Goal: Task Accomplishment & Management: Complete application form

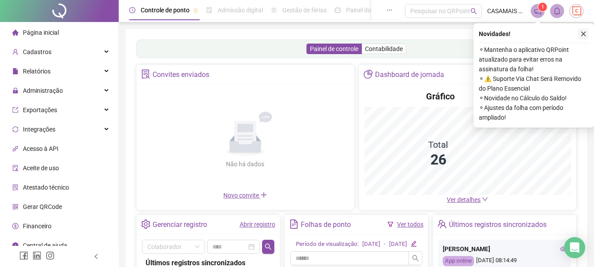
click at [583, 36] on icon "close" at bounding box center [583, 34] width 6 height 6
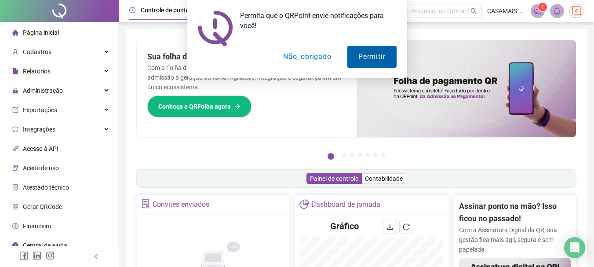
click at [368, 61] on button "Permitir" at bounding box center [371, 57] width 49 height 22
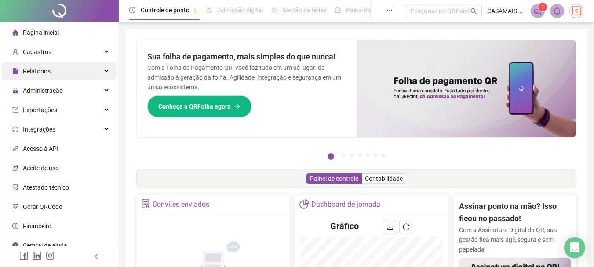
click at [48, 73] on span "Relatórios" at bounding box center [37, 71] width 28 height 7
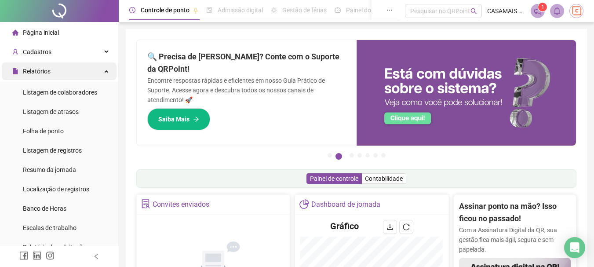
click at [48, 73] on span "Relatórios" at bounding box center [37, 71] width 28 height 7
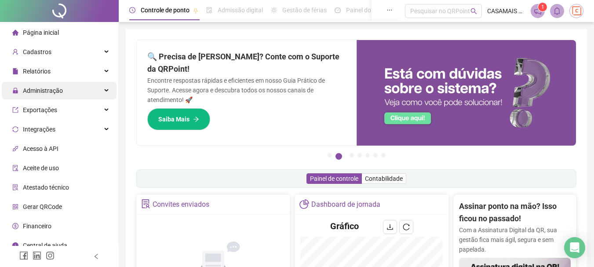
click at [41, 90] on span "Administração" at bounding box center [43, 90] width 40 height 7
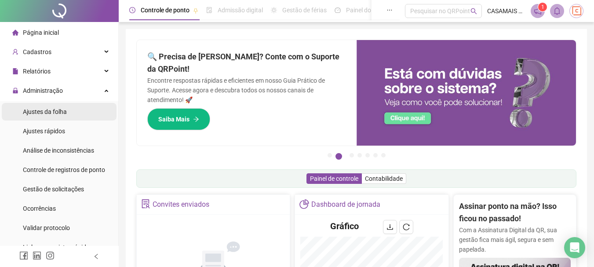
click at [49, 114] on span "Ajustes da folha" at bounding box center [45, 111] width 44 height 7
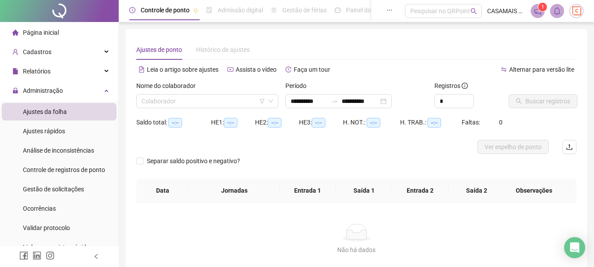
type input "**********"
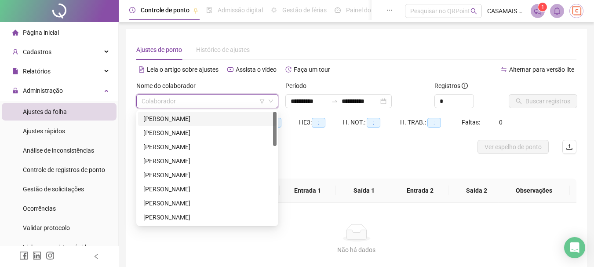
click at [216, 100] on input "search" at bounding box center [204, 101] width 124 height 13
click at [190, 165] on div "[PERSON_NAME]" at bounding box center [207, 161] width 128 height 10
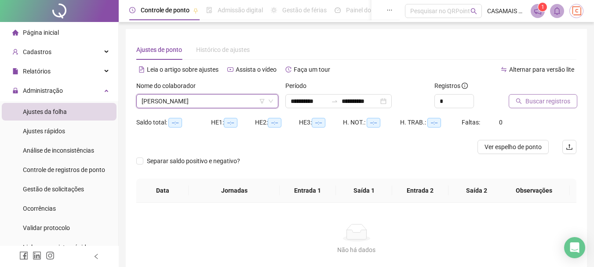
click at [524, 103] on button "Buscar registros" at bounding box center [543, 101] width 69 height 14
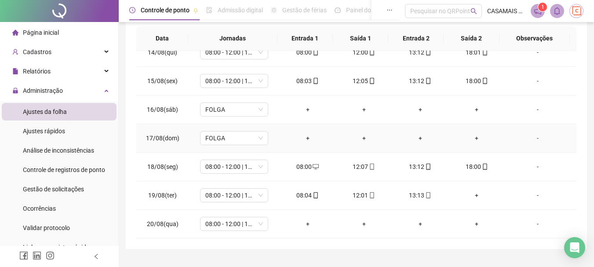
scroll to position [182, 0]
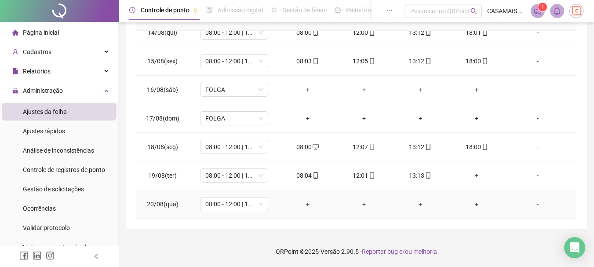
click at [470, 205] on div "+" at bounding box center [477, 204] width 42 height 10
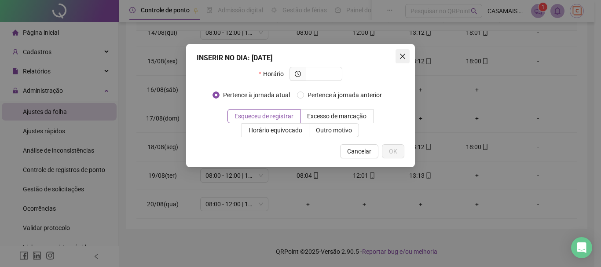
click at [401, 57] on icon "close" at bounding box center [402, 56] width 5 height 5
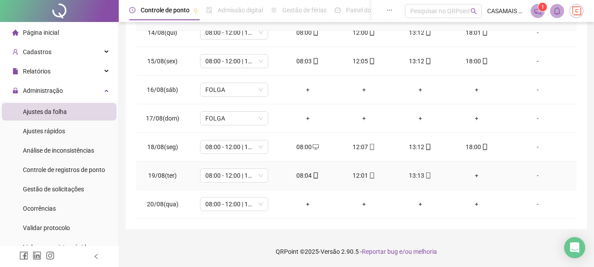
click at [470, 176] on div "+" at bounding box center [477, 176] width 42 height 10
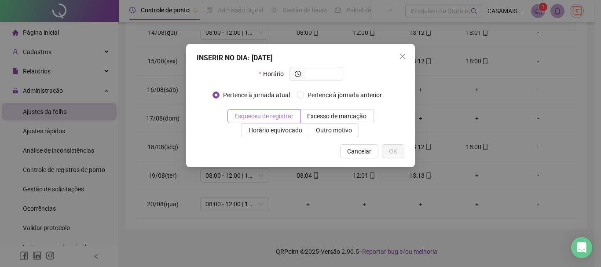
click at [271, 117] on span "Esqueceu de registrar" at bounding box center [263, 116] width 59 height 7
click at [307, 75] on span at bounding box center [324, 74] width 36 height 14
type input "*****"
click at [389, 149] on span "OK" at bounding box center [393, 151] width 8 height 10
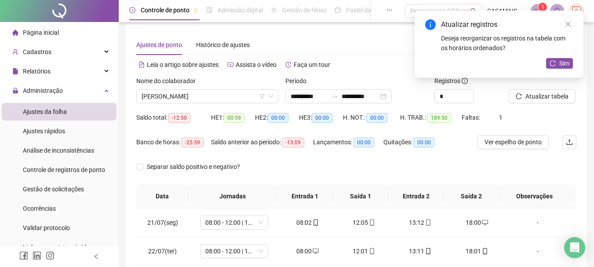
scroll to position [0, 0]
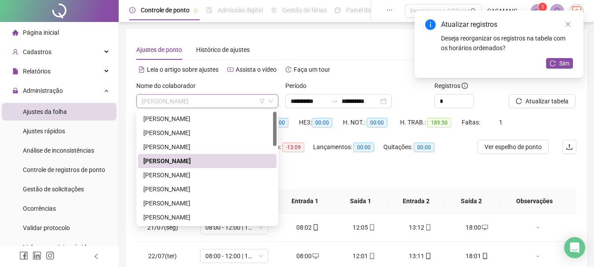
drag, startPoint x: 210, startPoint y: 101, endPoint x: 146, endPoint y: 101, distance: 63.3
click at [146, 101] on span "[PERSON_NAME]" at bounding box center [207, 101] width 131 height 13
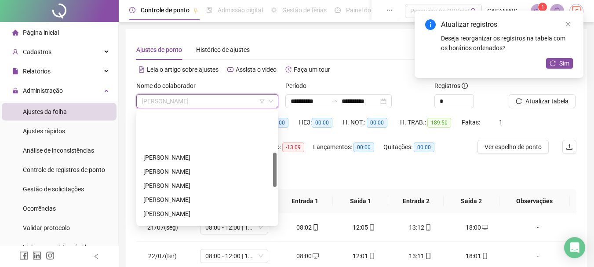
scroll to position [132, 0]
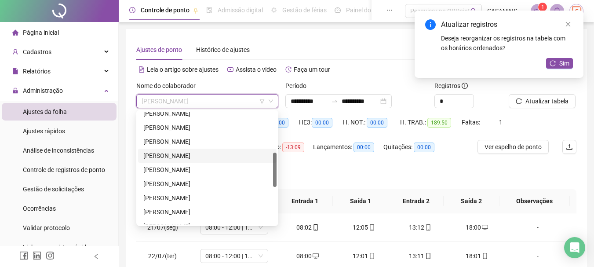
type input "*"
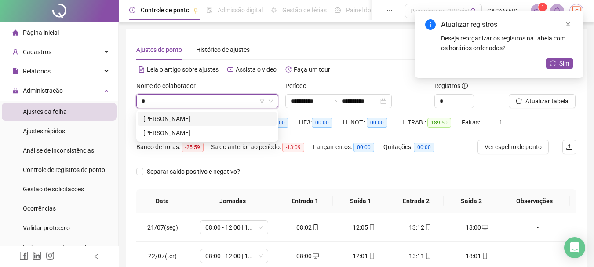
scroll to position [0, 0]
click at [190, 131] on div "[PERSON_NAME]" at bounding box center [207, 133] width 128 height 10
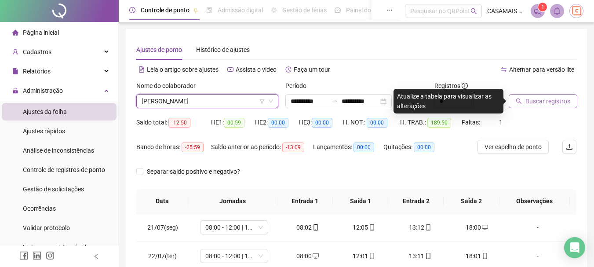
click at [540, 104] on span "Buscar registros" at bounding box center [547, 101] width 45 height 10
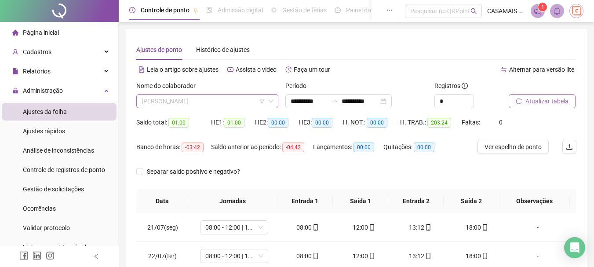
click at [238, 97] on span "[PERSON_NAME]" at bounding box center [207, 101] width 131 height 13
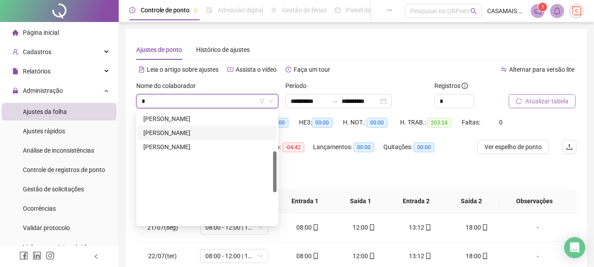
scroll to position [65, 0]
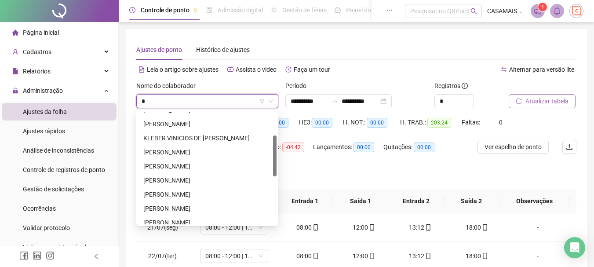
type input "**"
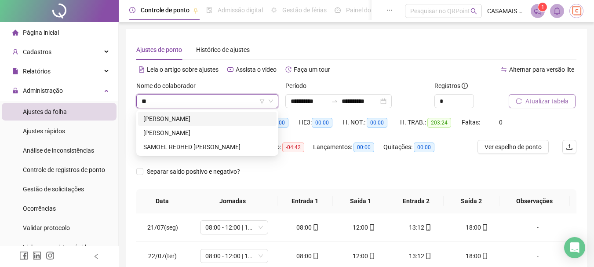
scroll to position [0, 0]
click at [174, 135] on div "[PERSON_NAME]" at bounding box center [207, 133] width 128 height 10
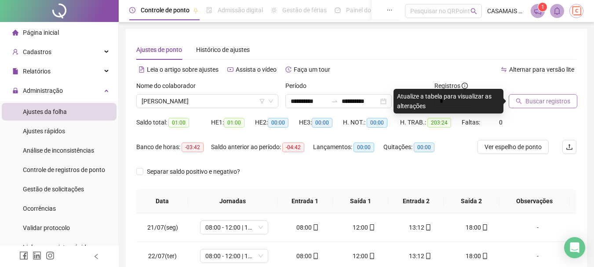
click at [533, 102] on span "Buscar registros" at bounding box center [547, 101] width 45 height 10
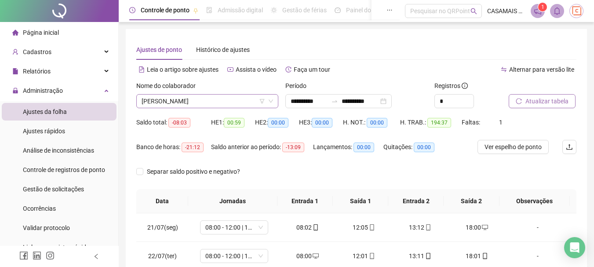
click at [250, 102] on span "[PERSON_NAME]" at bounding box center [207, 101] width 131 height 13
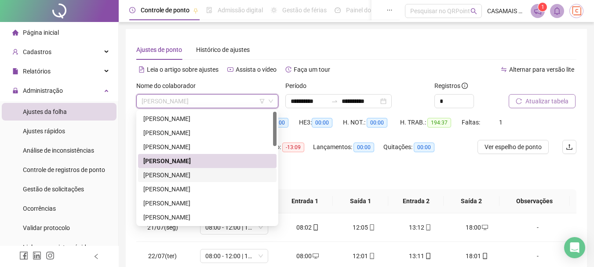
click at [191, 176] on div "[PERSON_NAME]" at bounding box center [207, 175] width 128 height 10
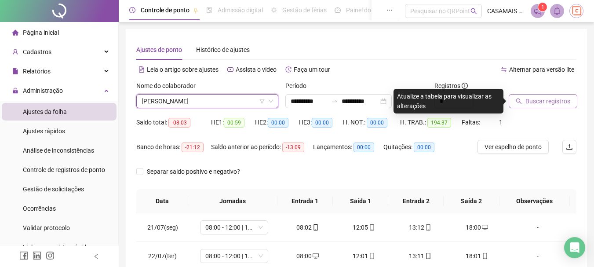
click at [532, 101] on span "Buscar registros" at bounding box center [547, 101] width 45 height 10
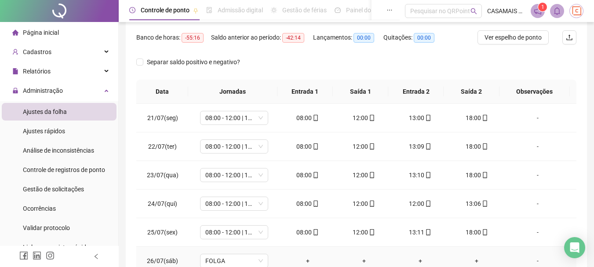
scroll to position [95, 0]
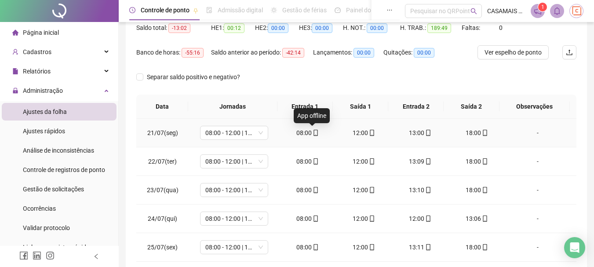
click at [312, 133] on span "mobile" at bounding box center [315, 133] width 7 height 6
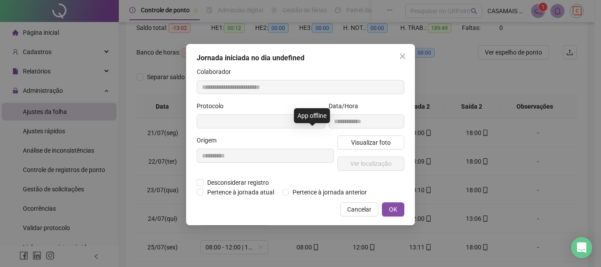
type input "**********"
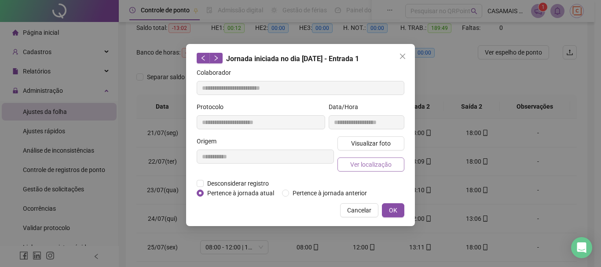
click at [368, 167] on span "Ver localização" at bounding box center [370, 165] width 41 height 10
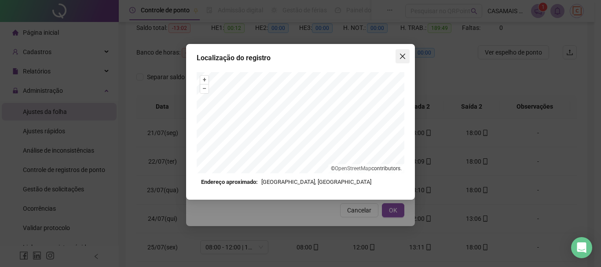
click at [400, 57] on icon "close" at bounding box center [402, 56] width 7 height 7
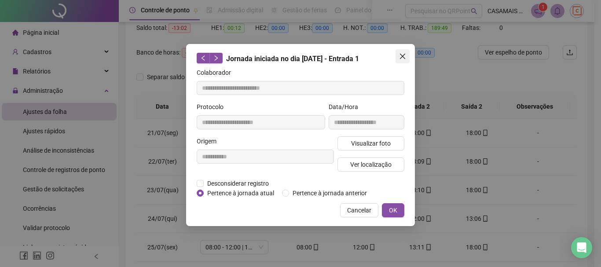
click at [403, 56] on icon "close" at bounding box center [402, 56] width 5 height 5
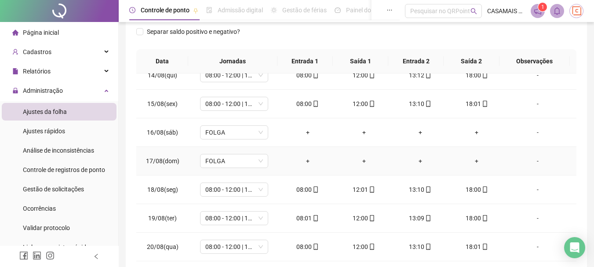
scroll to position [182, 0]
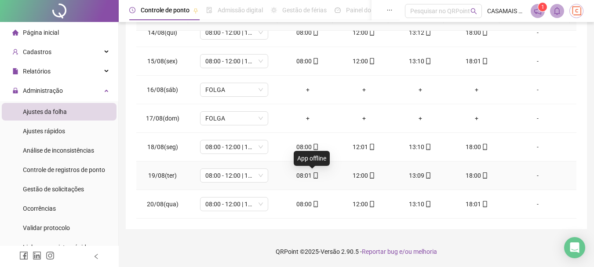
click at [313, 175] on icon "mobile" at bounding box center [316, 175] width 6 height 6
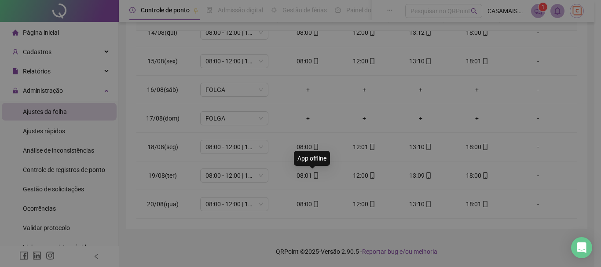
type input "**********"
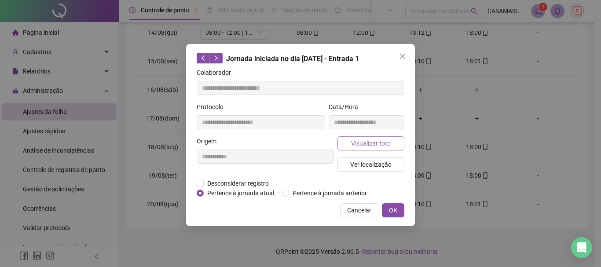
click at [369, 146] on span "Visualizar foto" at bounding box center [371, 143] width 40 height 10
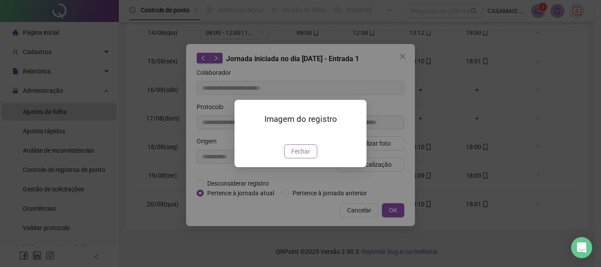
click at [307, 156] on span "Fechar" at bounding box center [300, 151] width 19 height 10
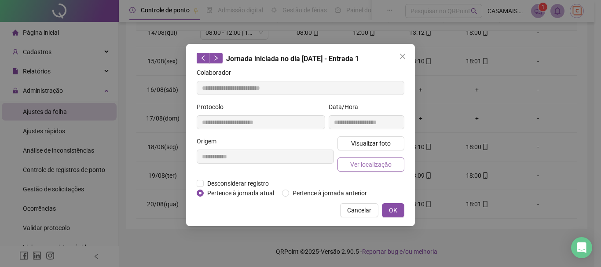
click at [375, 164] on span "Ver localização" at bounding box center [370, 165] width 41 height 10
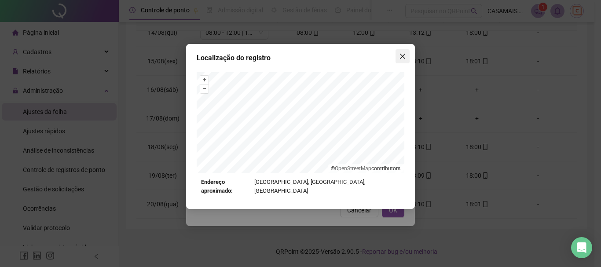
click at [399, 57] on icon "close" at bounding box center [402, 56] width 7 height 7
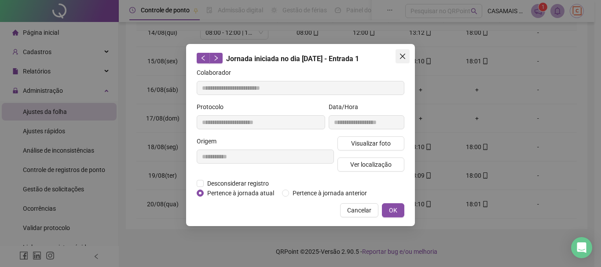
click at [402, 58] on icon "close" at bounding box center [402, 56] width 7 height 7
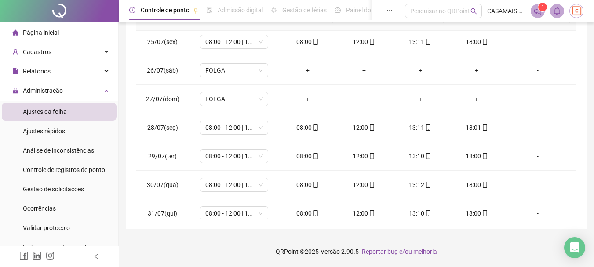
scroll to position [0, 0]
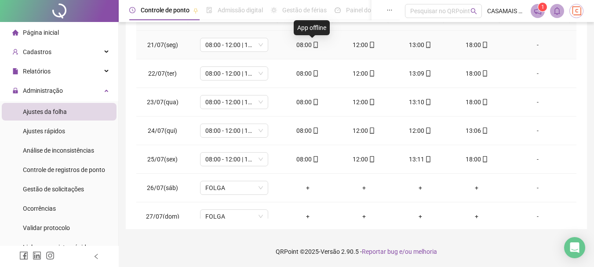
click at [313, 44] on icon "mobile" at bounding box center [316, 45] width 6 height 6
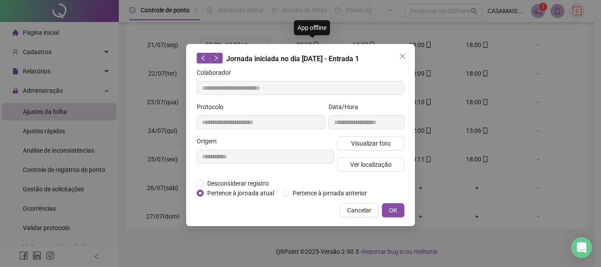
type input "**********"
click at [366, 165] on span "Ver localização" at bounding box center [370, 165] width 41 height 10
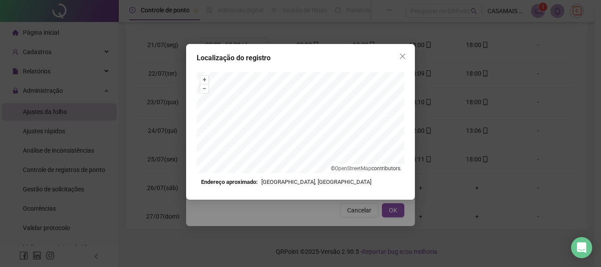
click at [400, 57] on icon "close" at bounding box center [402, 56] width 7 height 7
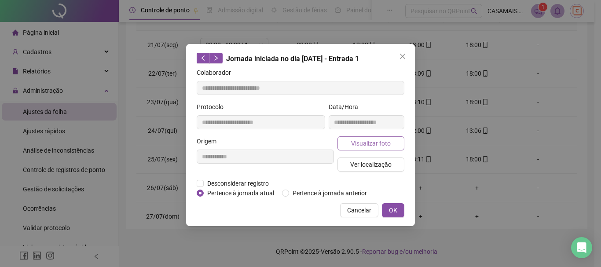
click at [371, 142] on span "Visualizar foto" at bounding box center [371, 143] width 40 height 10
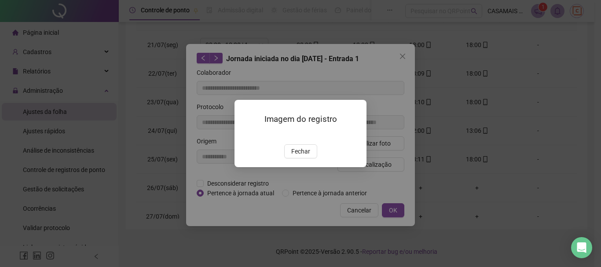
click at [245, 135] on img at bounding box center [245, 135] width 0 height 0
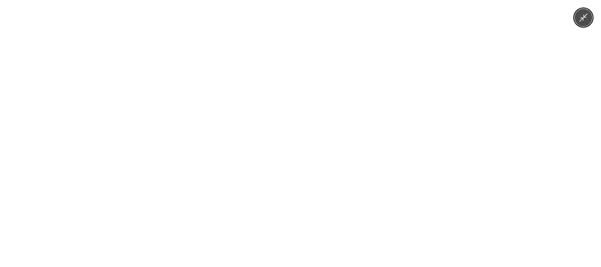
click at [355, 173] on img at bounding box center [300, 133] width 200 height 267
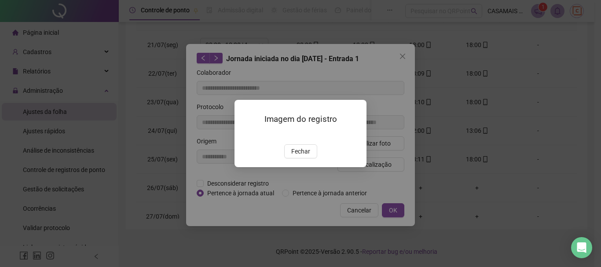
click at [408, 57] on div "Imagem do registro Fechar" at bounding box center [300, 133] width 601 height 267
click at [299, 156] on span "Fechar" at bounding box center [300, 151] width 19 height 10
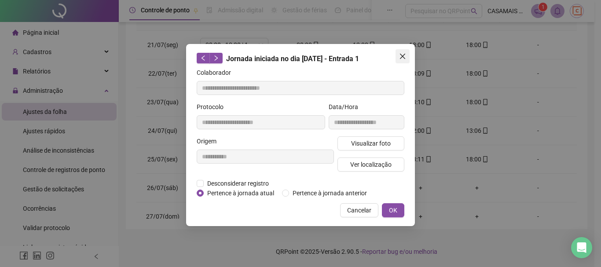
click at [403, 58] on icon "close" at bounding box center [402, 56] width 7 height 7
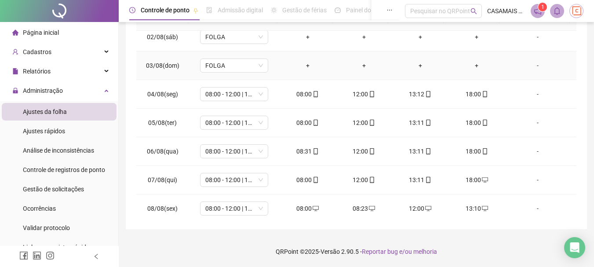
scroll to position [352, 0]
click at [314, 150] on icon "mobile" at bounding box center [316, 150] width 4 height 6
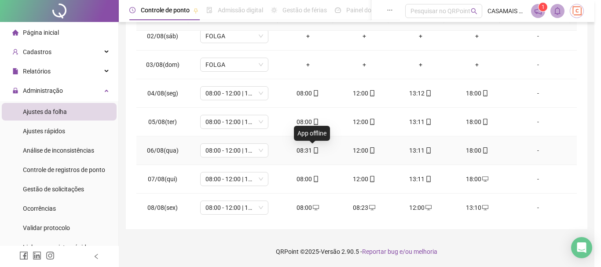
type input "**********"
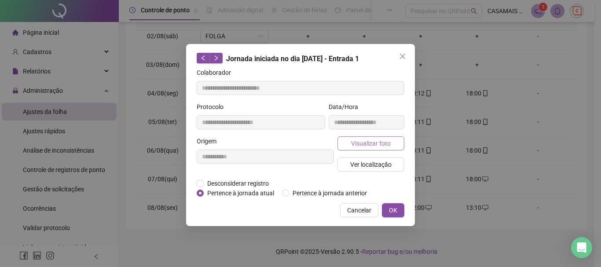
click at [372, 145] on span "Visualizar foto" at bounding box center [371, 143] width 40 height 10
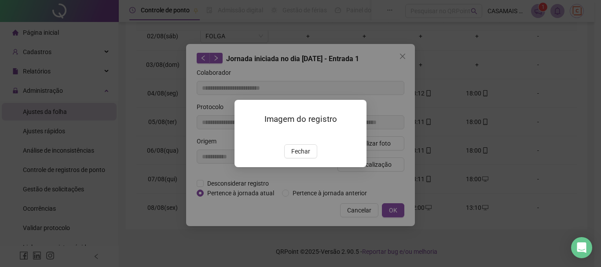
click at [375, 71] on div "Imagem do registro Fechar" at bounding box center [300, 133] width 601 height 267
click at [300, 156] on span "Fechar" at bounding box center [300, 151] width 19 height 10
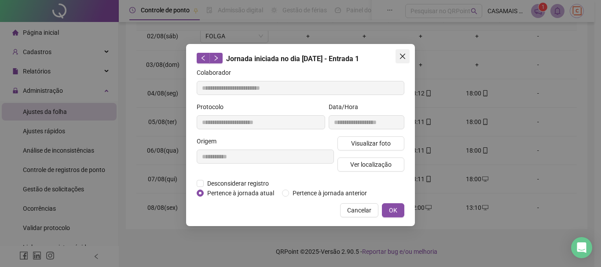
click at [404, 55] on icon "close" at bounding box center [402, 56] width 5 height 5
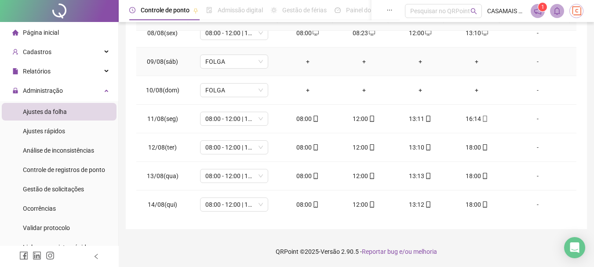
scroll to position [528, 0]
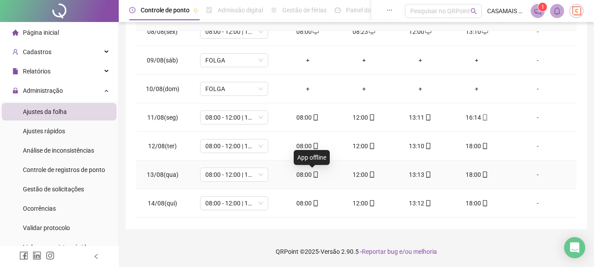
click at [313, 172] on icon "mobile" at bounding box center [316, 174] width 6 height 6
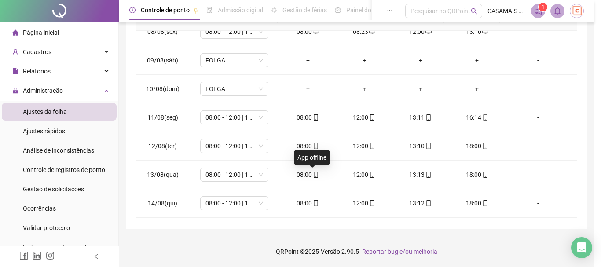
type input "**********"
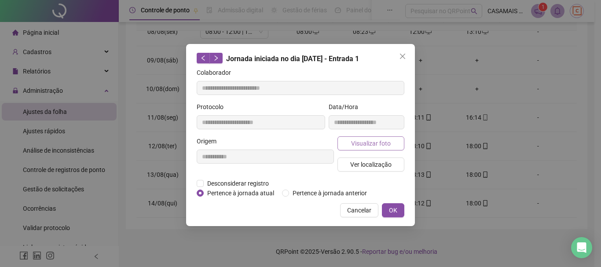
click at [371, 144] on span "Visualizar foto" at bounding box center [371, 143] width 40 height 10
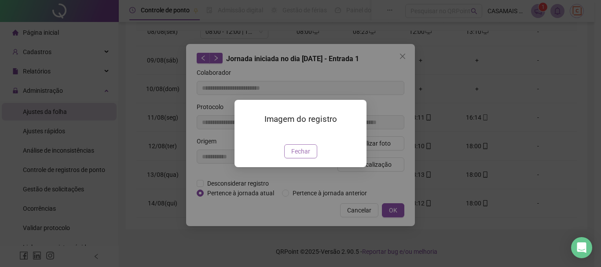
click at [296, 156] on span "Fechar" at bounding box center [300, 151] width 19 height 10
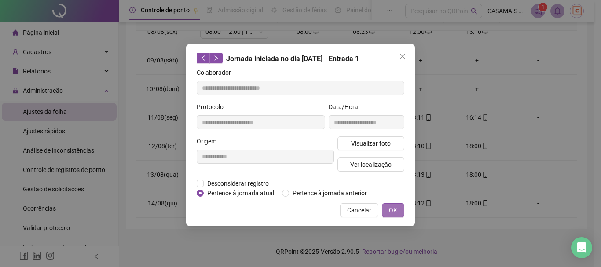
click at [390, 208] on span "OK" at bounding box center [393, 210] width 8 height 10
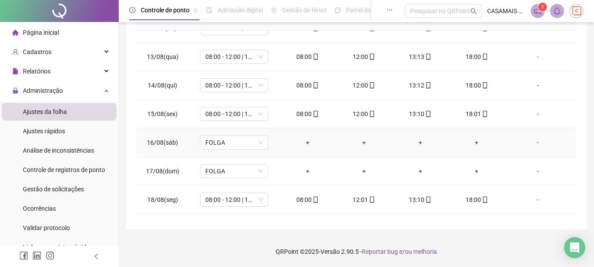
scroll to position [660, 0]
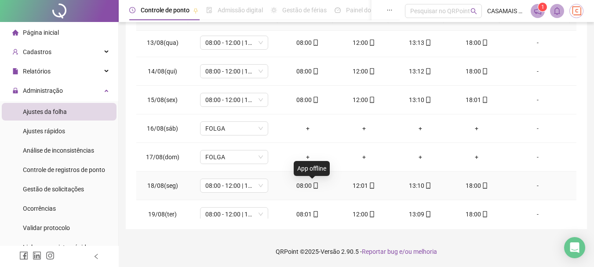
click at [314, 186] on icon "mobile" at bounding box center [316, 185] width 4 height 6
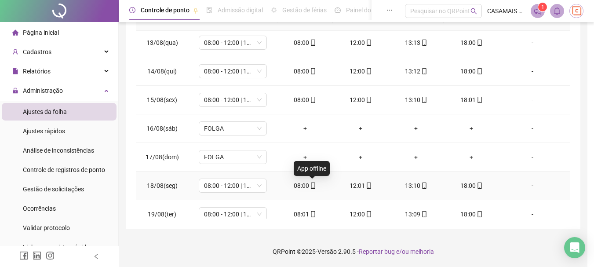
type input "**********"
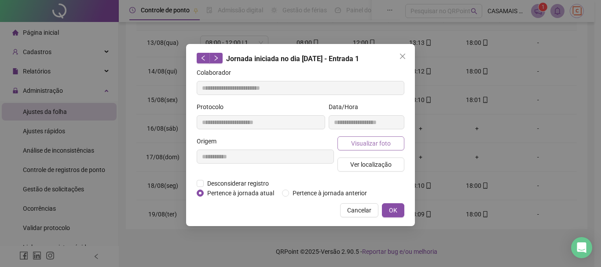
click at [374, 144] on span "Visualizar foto" at bounding box center [371, 143] width 40 height 10
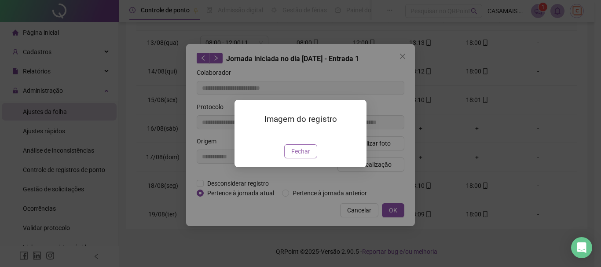
click at [302, 156] on span "Fechar" at bounding box center [300, 151] width 19 height 10
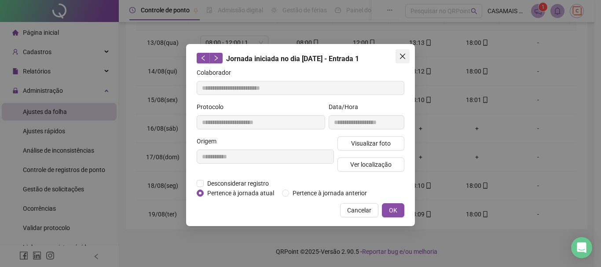
click at [403, 54] on icon "close" at bounding box center [402, 56] width 7 height 7
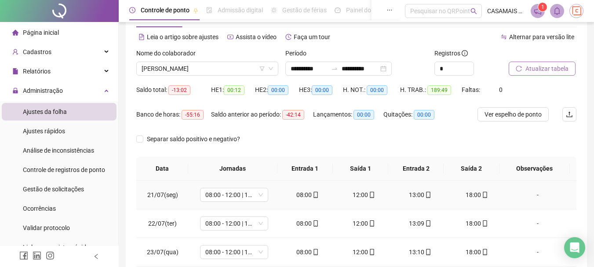
scroll to position [0, 0]
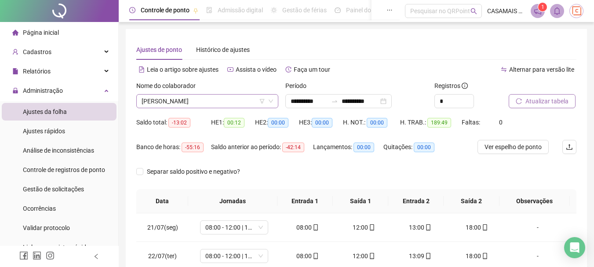
click at [249, 101] on span "[PERSON_NAME]" at bounding box center [207, 101] width 131 height 13
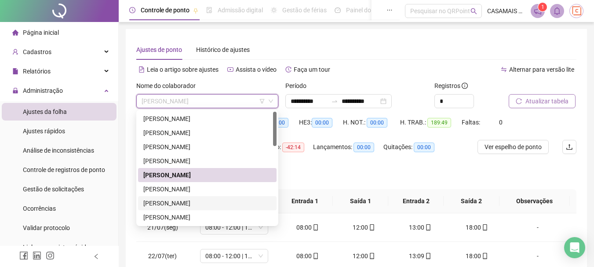
click at [182, 203] on div "[PERSON_NAME]" at bounding box center [207, 203] width 128 height 10
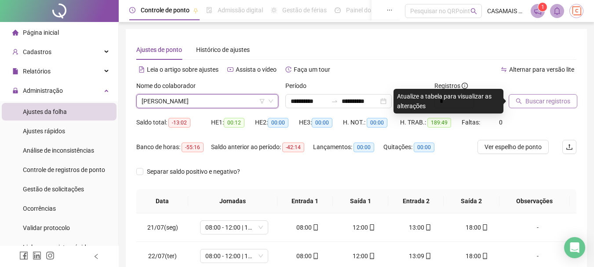
click at [534, 101] on span "Buscar registros" at bounding box center [547, 101] width 45 height 10
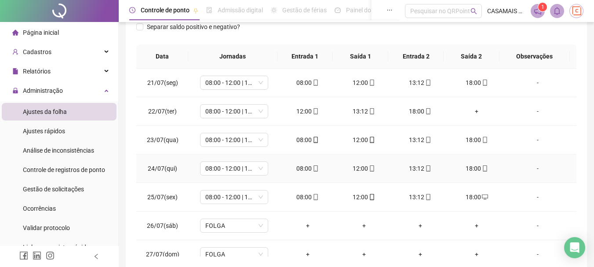
scroll to position [132, 0]
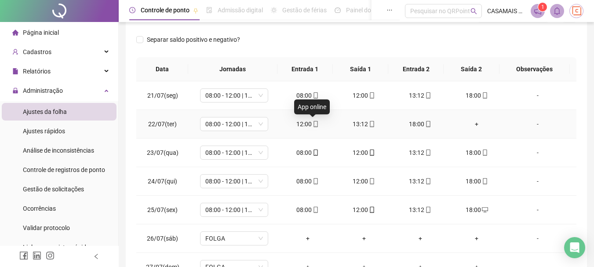
click at [314, 123] on icon "mobile" at bounding box center [316, 124] width 4 height 6
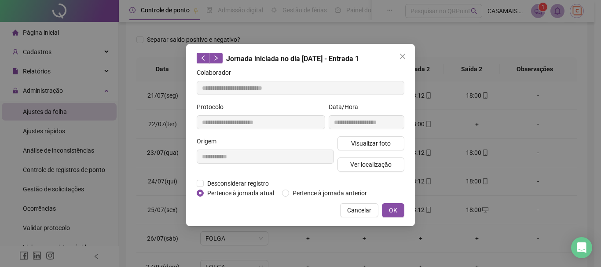
type input "**********"
click at [368, 144] on span "Visualizar foto" at bounding box center [371, 143] width 40 height 10
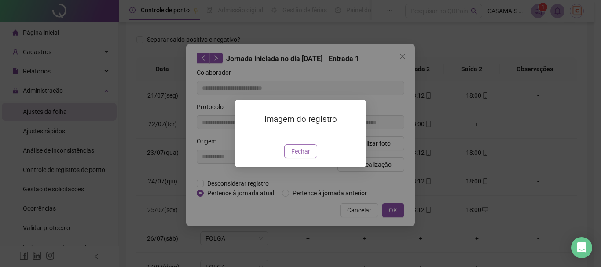
click at [301, 156] on span "Fechar" at bounding box center [300, 151] width 19 height 10
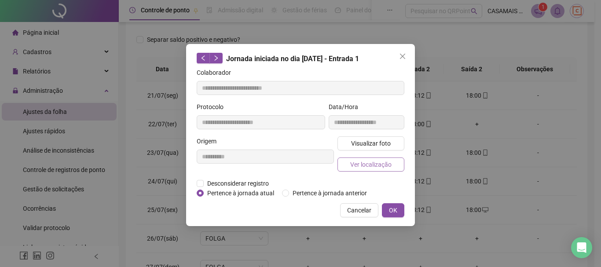
click at [365, 163] on span "Ver localização" at bounding box center [370, 165] width 41 height 10
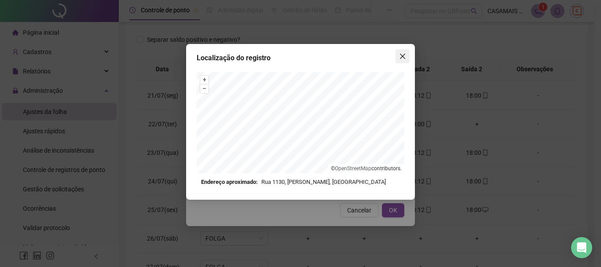
click at [404, 56] on icon "close" at bounding box center [402, 56] width 7 height 7
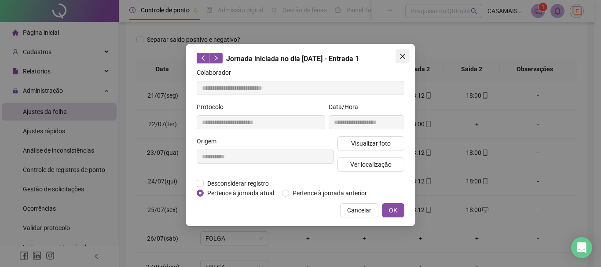
click at [403, 57] on icon "close" at bounding box center [402, 56] width 5 height 5
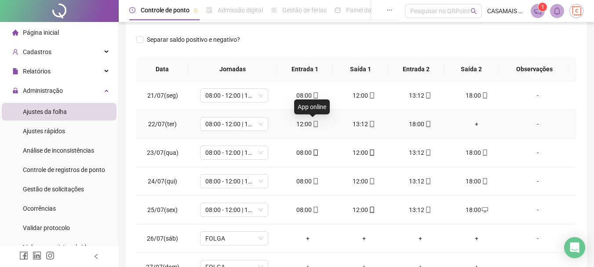
click at [313, 124] on icon "mobile" at bounding box center [316, 124] width 6 height 6
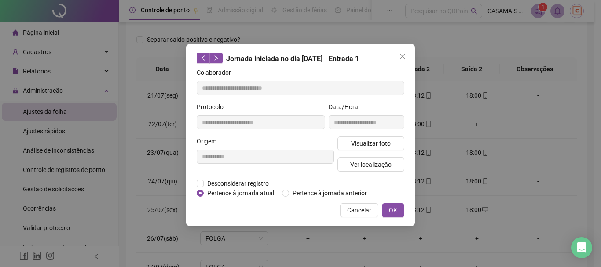
click at [430, 134] on div "**********" at bounding box center [300, 133] width 601 height 267
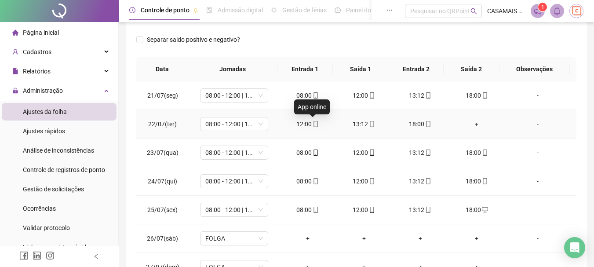
click at [313, 126] on icon "mobile" at bounding box center [316, 124] width 6 height 6
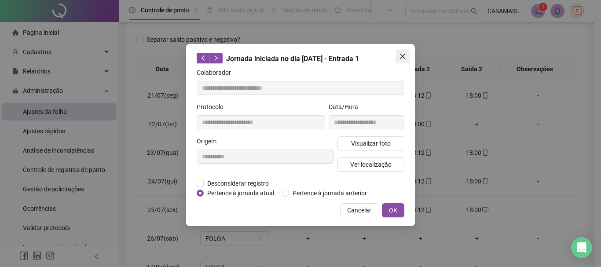
click at [403, 56] on icon "close" at bounding box center [402, 56] width 5 height 5
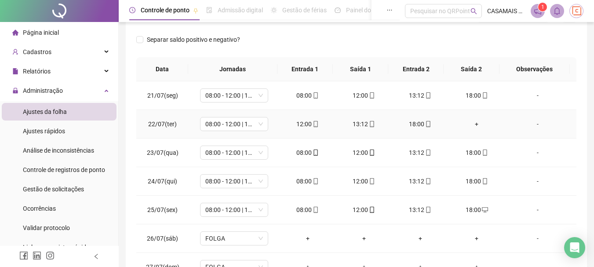
click at [472, 124] on div "+" at bounding box center [477, 124] width 42 height 10
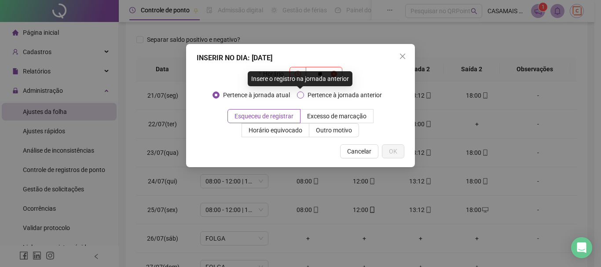
type input "*"
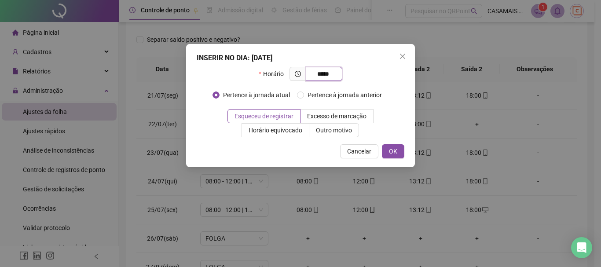
type input "*****"
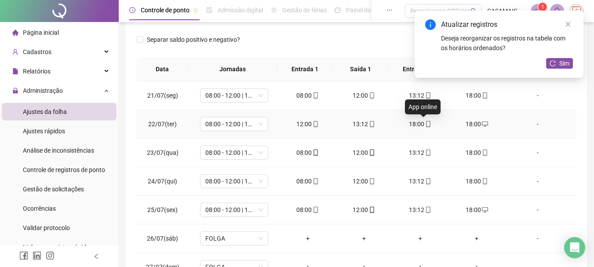
click at [426, 122] on icon "mobile" at bounding box center [428, 124] width 4 height 6
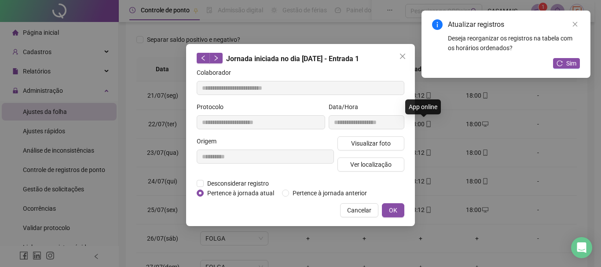
type input "**********"
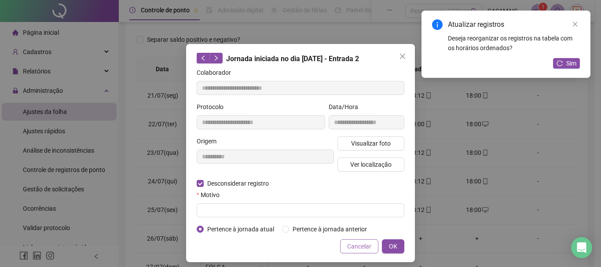
click at [358, 248] on span "Cancelar" at bounding box center [359, 246] width 24 height 10
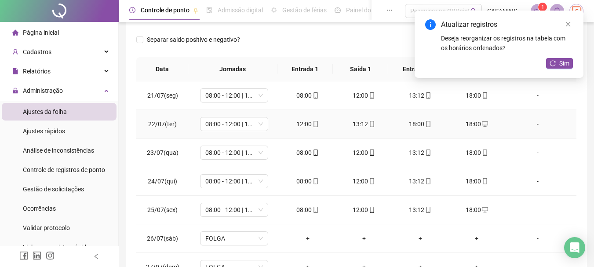
click at [471, 124] on div "18:00" at bounding box center [477, 124] width 42 height 10
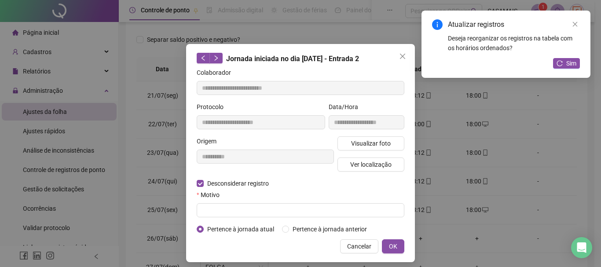
type input "**********"
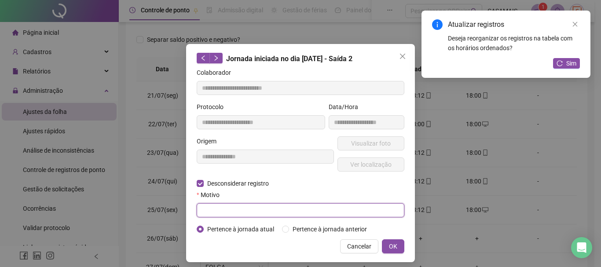
click at [208, 207] on input "text" at bounding box center [301, 210] width 208 height 14
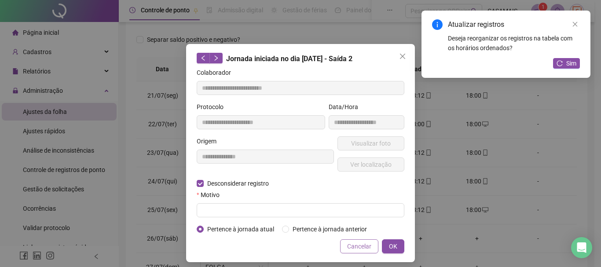
click at [364, 247] on span "Cancelar" at bounding box center [359, 246] width 24 height 10
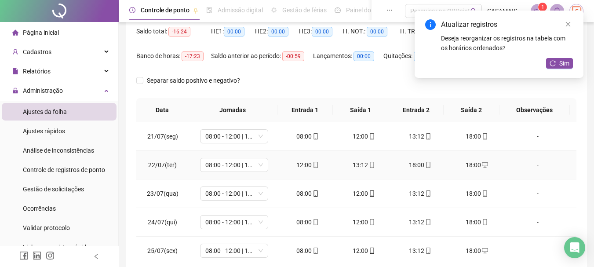
scroll to position [0, 0]
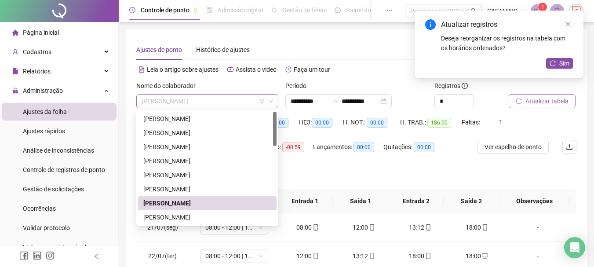
drag, startPoint x: 237, startPoint y: 101, endPoint x: 153, endPoint y: 100, distance: 83.1
click at [153, 100] on span "[PERSON_NAME]" at bounding box center [207, 101] width 131 height 13
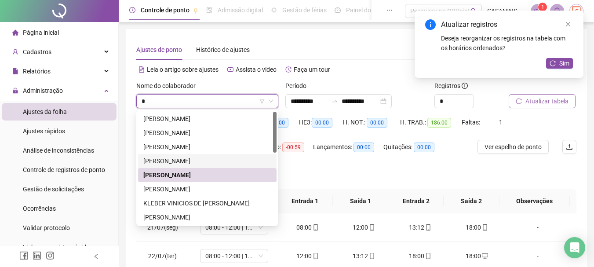
type input "**"
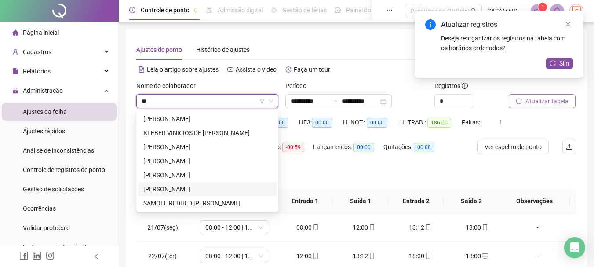
click at [161, 186] on div "[PERSON_NAME]" at bounding box center [207, 189] width 128 height 10
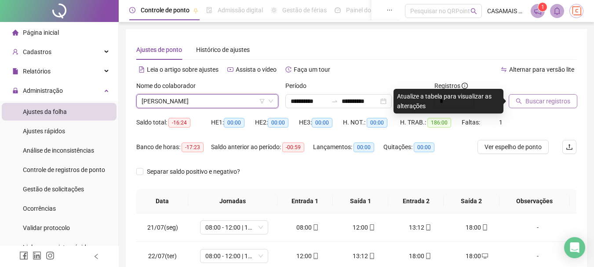
click at [558, 102] on span "Buscar registros" at bounding box center [547, 101] width 45 height 10
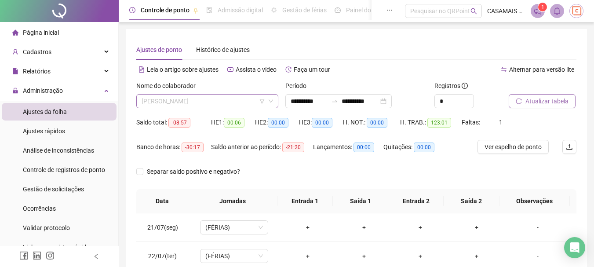
click at [239, 99] on span "[PERSON_NAME]" at bounding box center [207, 101] width 131 height 13
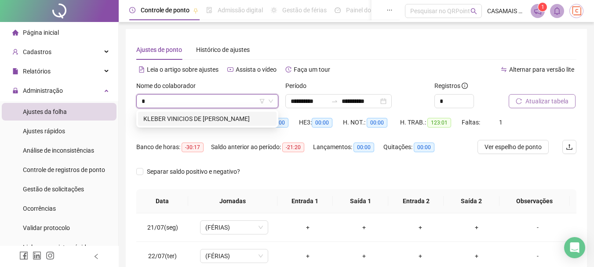
type input "**"
click at [219, 121] on div "KLEBER VINICIOS DE [PERSON_NAME]" at bounding box center [207, 119] width 128 height 10
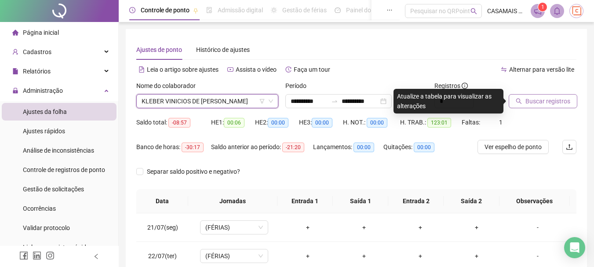
click at [551, 101] on span "Buscar registros" at bounding box center [547, 101] width 45 height 10
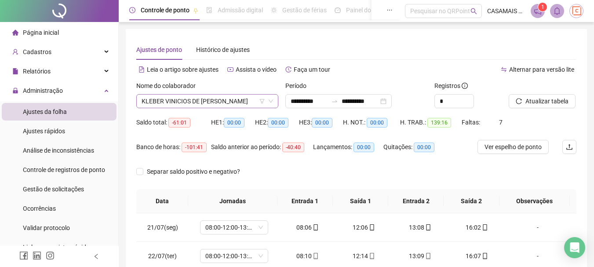
click at [240, 100] on span "KLEBER VINICIOS DE [PERSON_NAME]" at bounding box center [207, 101] width 131 height 13
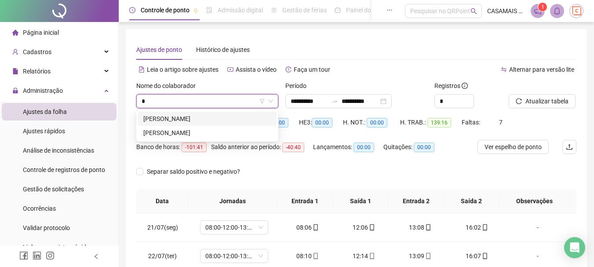
type input "**"
click at [201, 119] on div "[PERSON_NAME]" at bounding box center [207, 119] width 128 height 10
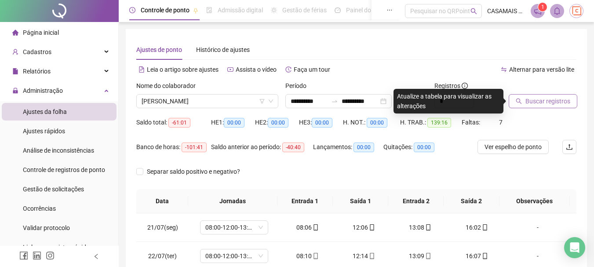
click at [525, 105] on span "Buscar registros" at bounding box center [547, 101] width 45 height 10
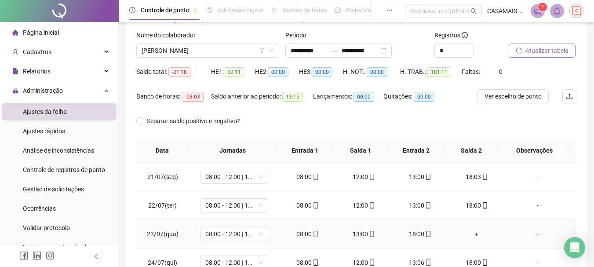
scroll to position [7, 0]
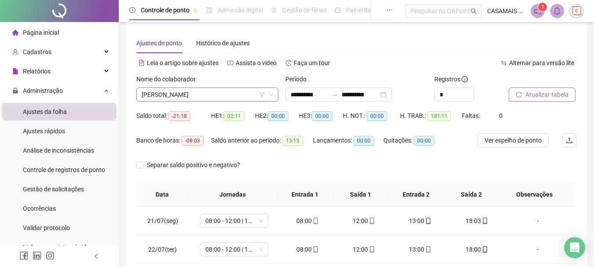
click at [253, 93] on span "[PERSON_NAME]" at bounding box center [207, 94] width 131 height 13
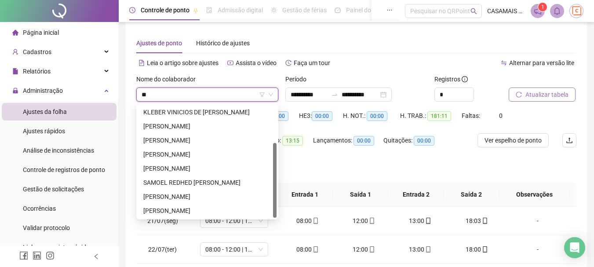
scroll to position [0, 0]
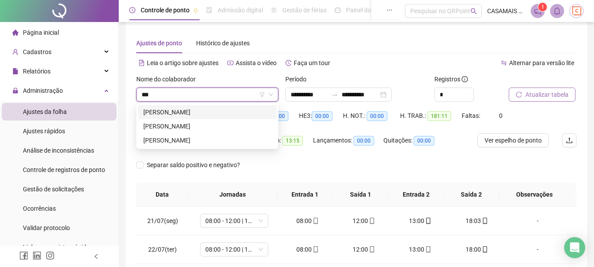
type input "****"
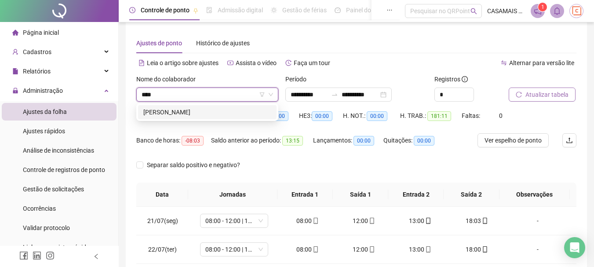
click at [218, 112] on div "[PERSON_NAME]" at bounding box center [207, 112] width 128 height 10
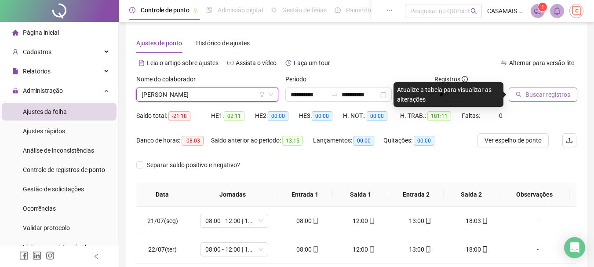
click at [558, 93] on span "Buscar registros" at bounding box center [547, 95] width 45 height 10
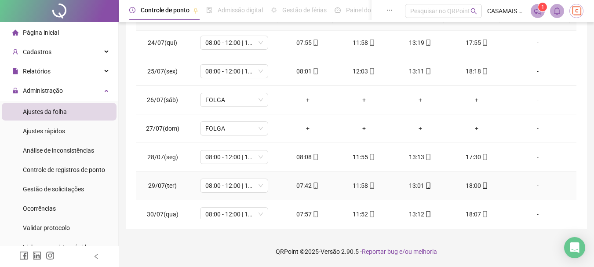
scroll to position [44, 0]
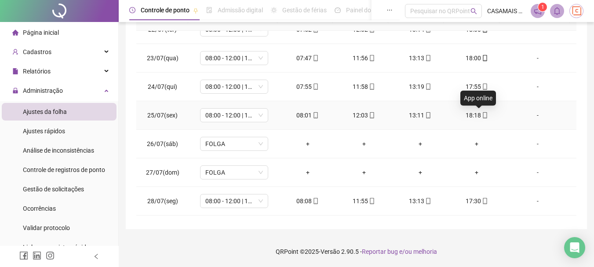
click at [483, 116] on icon "mobile" at bounding box center [485, 115] width 4 height 6
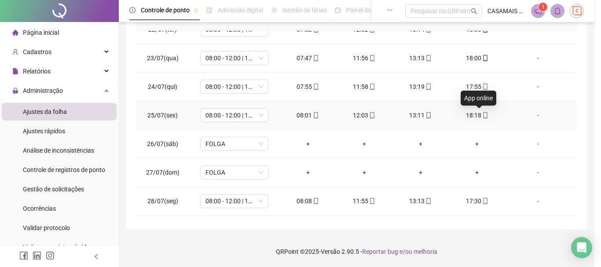
type input "**********"
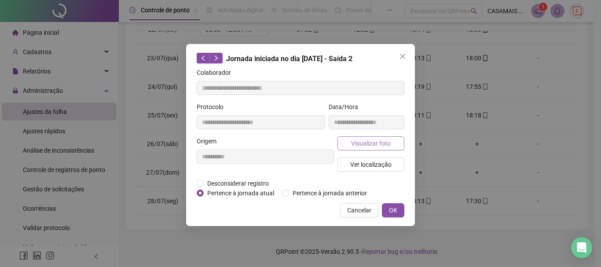
click at [376, 146] on span "Visualizar foto" at bounding box center [371, 143] width 40 height 10
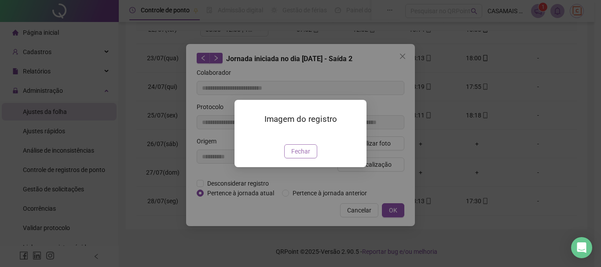
click at [307, 156] on span "Fechar" at bounding box center [300, 151] width 19 height 10
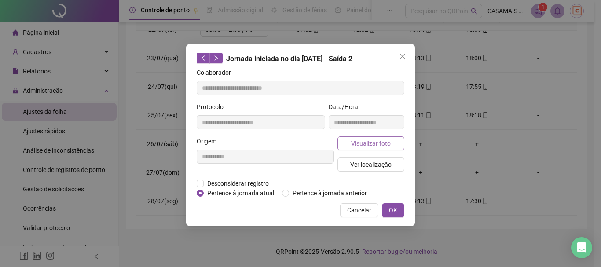
click at [368, 146] on span "Visualizar foto" at bounding box center [371, 143] width 40 height 10
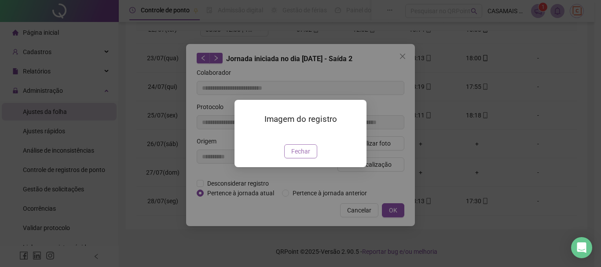
click at [301, 156] on span "Fechar" at bounding box center [300, 151] width 19 height 10
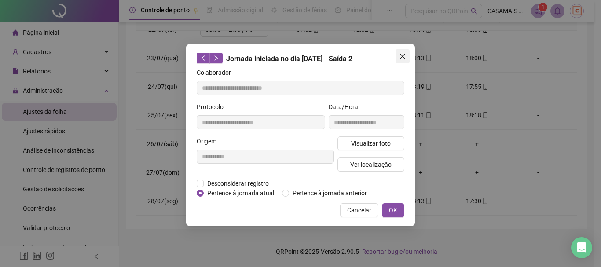
click at [399, 55] on icon "close" at bounding box center [402, 56] width 7 height 7
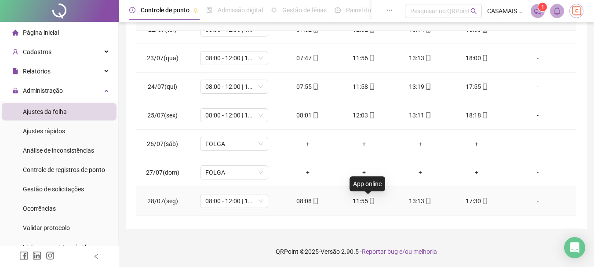
click at [369, 201] on icon "mobile" at bounding box center [372, 201] width 6 height 6
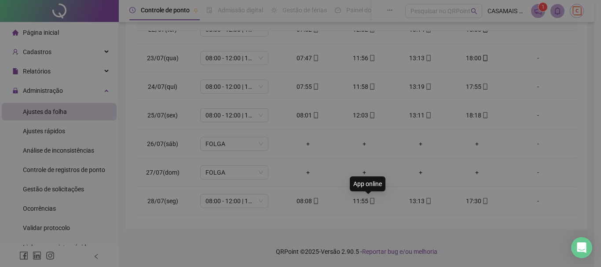
type input "**********"
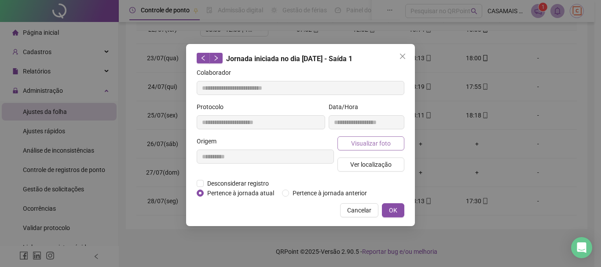
click at [383, 140] on span "Visualizar foto" at bounding box center [371, 143] width 40 height 10
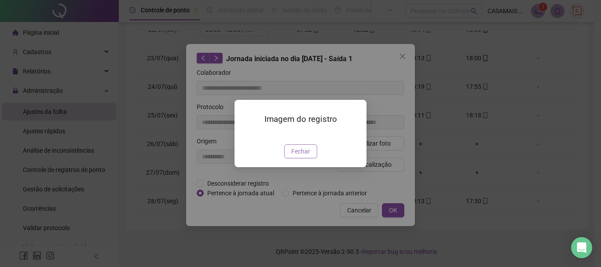
click at [299, 156] on span "Fechar" at bounding box center [300, 151] width 19 height 10
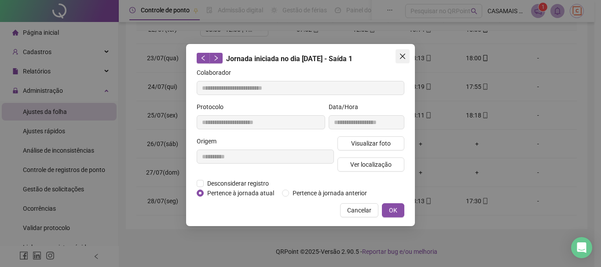
click at [400, 57] on icon "close" at bounding box center [402, 56] width 7 height 7
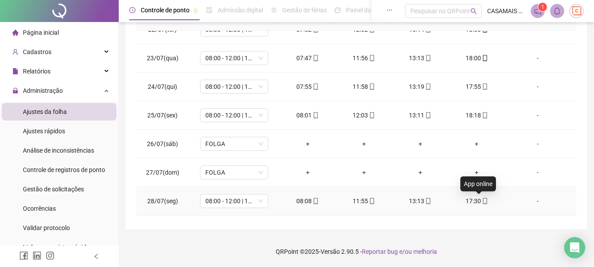
click at [483, 198] on icon "mobile" at bounding box center [485, 201] width 4 height 6
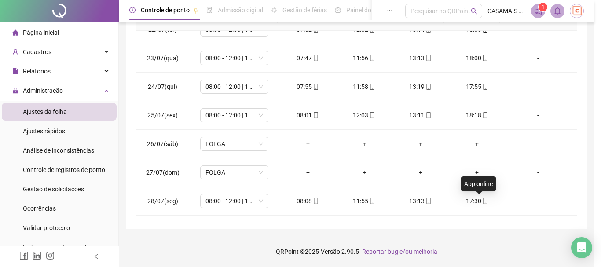
type input "**********"
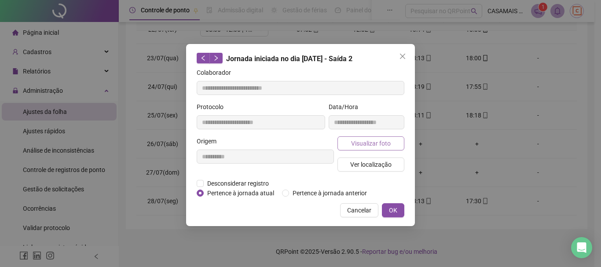
click at [369, 146] on span "Visualizar foto" at bounding box center [371, 143] width 40 height 10
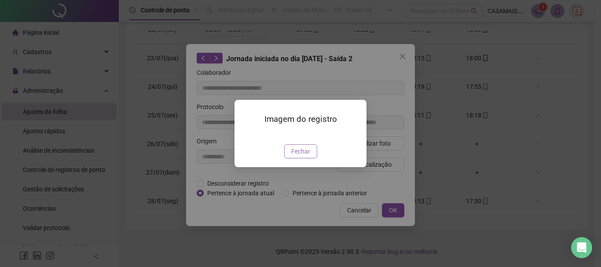
click at [300, 156] on span "Fechar" at bounding box center [300, 151] width 19 height 10
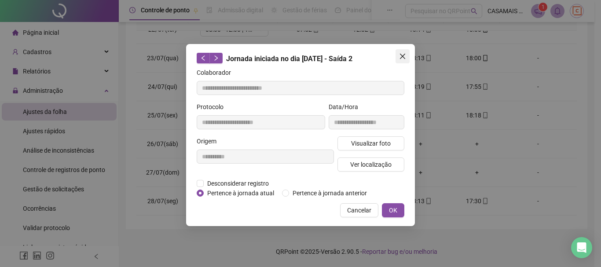
click at [405, 55] on icon "close" at bounding box center [402, 56] width 7 height 7
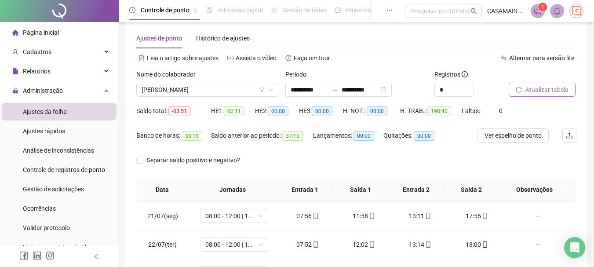
scroll to position [0, 0]
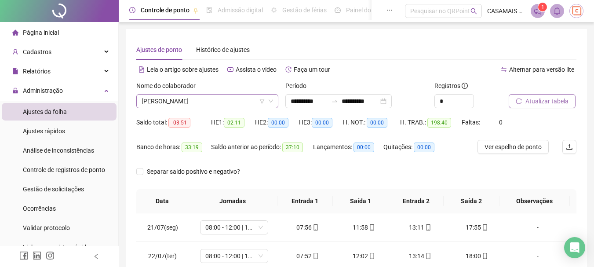
click at [246, 104] on span "[PERSON_NAME]" at bounding box center [207, 101] width 131 height 13
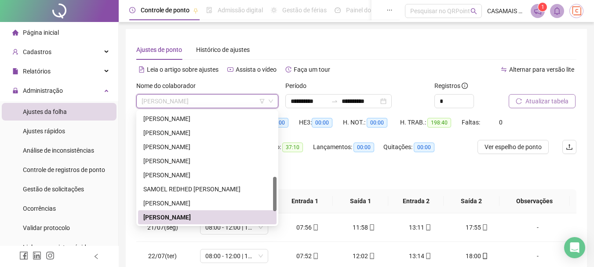
type input "*"
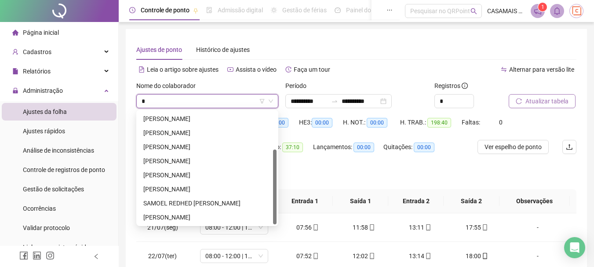
scroll to position [56, 0]
drag, startPoint x: 233, startPoint y: 148, endPoint x: 190, endPoint y: 148, distance: 42.7
click at [190, 148] on div "[PERSON_NAME]" at bounding box center [207, 147] width 128 height 10
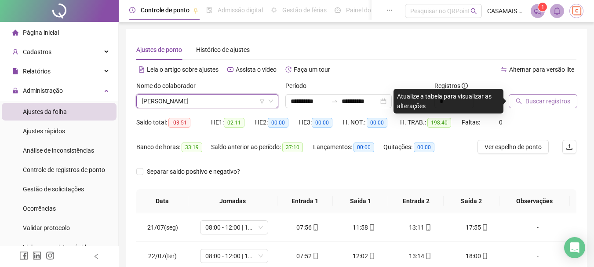
click at [533, 99] on span "Buscar registros" at bounding box center [547, 101] width 45 height 10
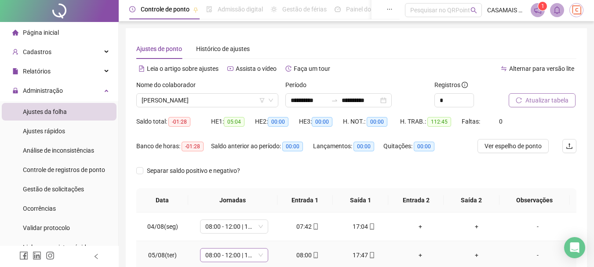
scroll to position [0, 0]
click at [230, 102] on span "[PERSON_NAME]" at bounding box center [207, 101] width 131 height 13
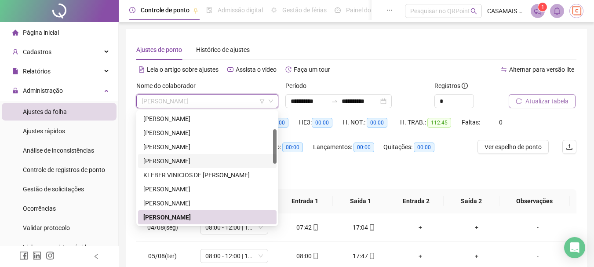
click at [193, 159] on div "[PERSON_NAME]" at bounding box center [207, 161] width 128 height 10
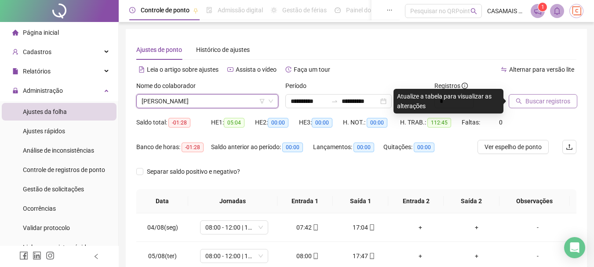
click at [531, 103] on span "Buscar registros" at bounding box center [547, 101] width 45 height 10
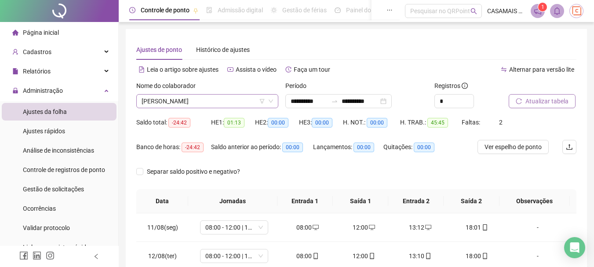
click at [200, 100] on span "[PERSON_NAME]" at bounding box center [207, 101] width 131 height 13
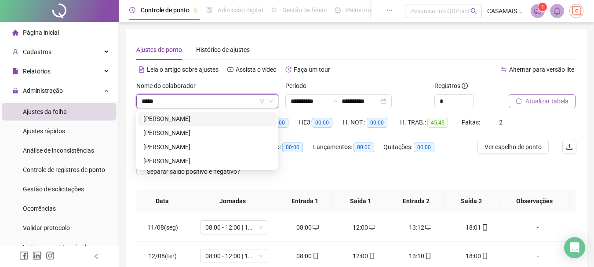
type input "******"
click at [208, 135] on div "[PERSON_NAME]" at bounding box center [207, 133] width 128 height 10
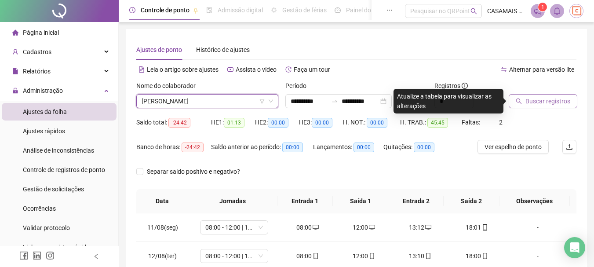
click at [563, 99] on span "Buscar registros" at bounding box center [547, 101] width 45 height 10
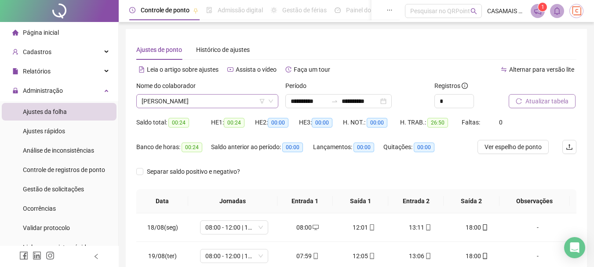
click at [251, 104] on span "[PERSON_NAME]" at bounding box center [207, 101] width 131 height 13
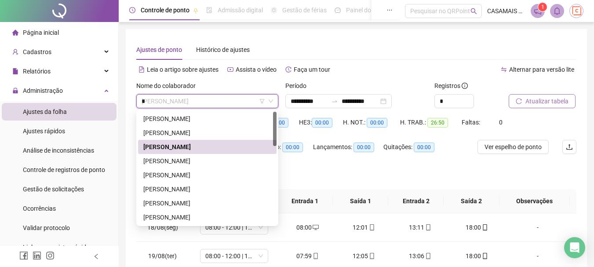
type input "**"
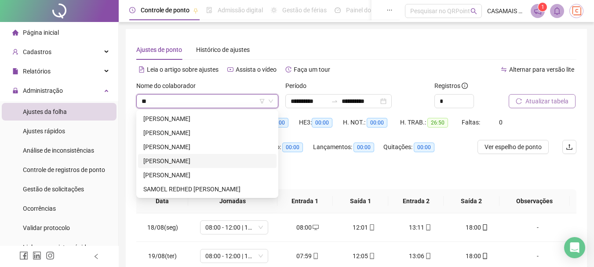
click at [207, 159] on div "[PERSON_NAME]" at bounding box center [207, 161] width 128 height 10
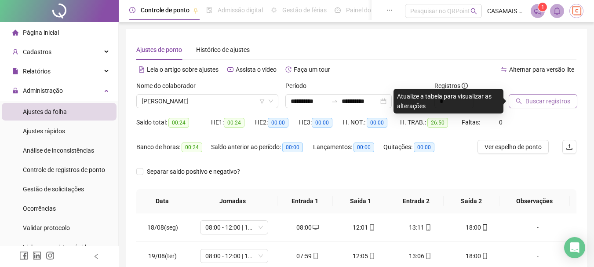
click at [538, 105] on span "Buscar registros" at bounding box center [547, 101] width 45 height 10
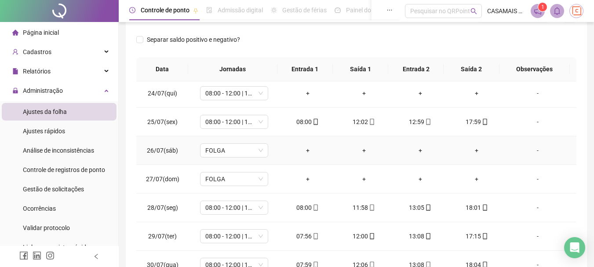
scroll to position [44, 0]
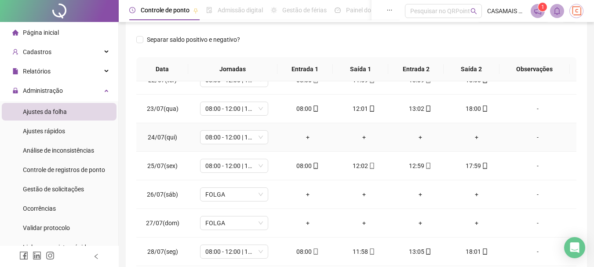
click at [305, 139] on div "+" at bounding box center [308, 137] width 42 height 10
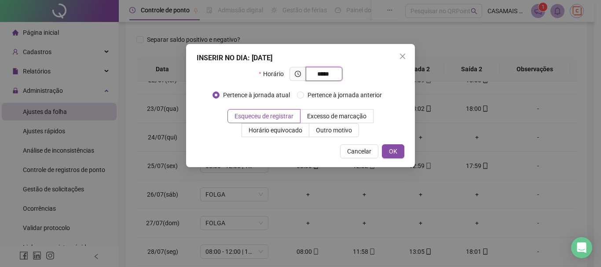
type input "*****"
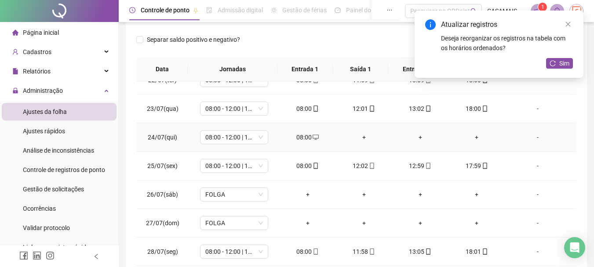
click at [360, 138] on div "+" at bounding box center [364, 137] width 42 height 10
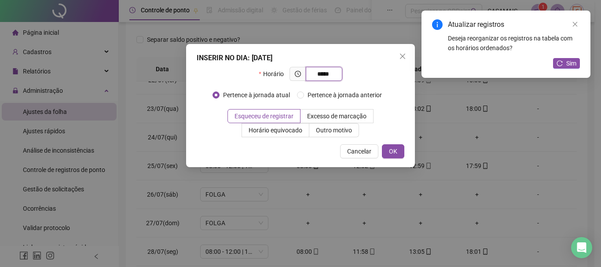
type input "*****"
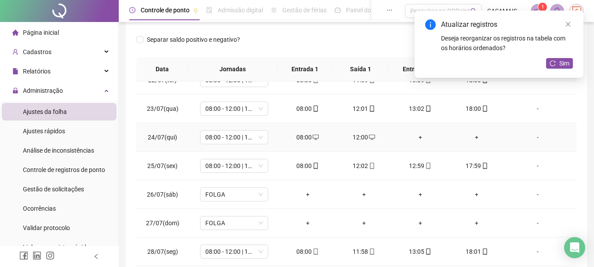
click at [417, 137] on div "+" at bounding box center [420, 137] width 42 height 10
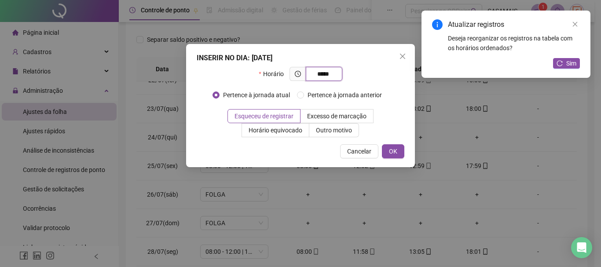
type input "*****"
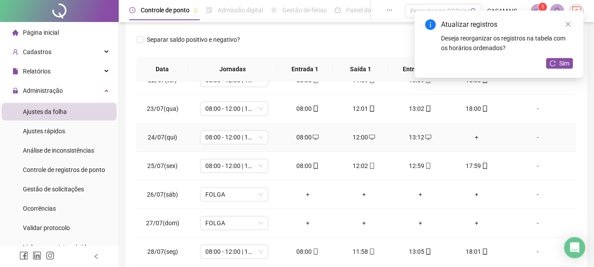
click at [471, 138] on div "+" at bounding box center [477, 137] width 42 height 10
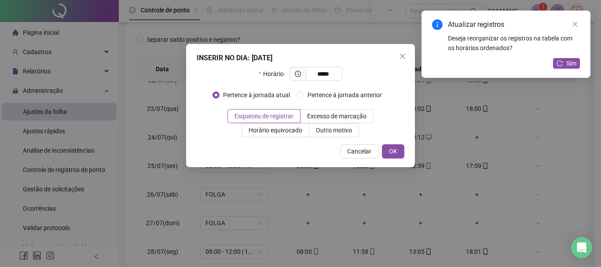
type input "*****"
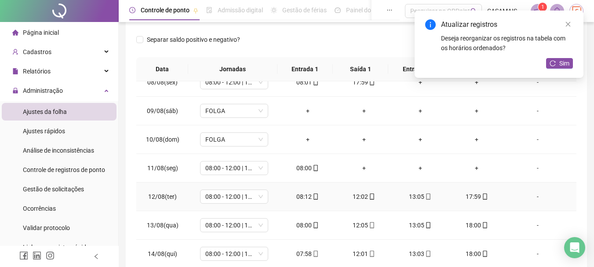
scroll to position [572, 0]
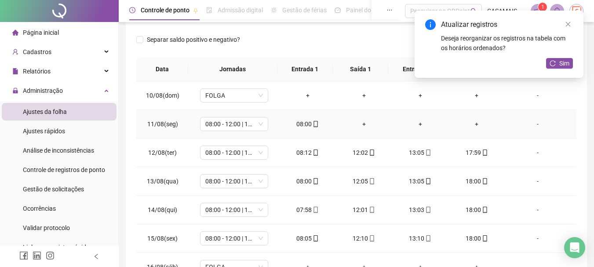
click at [358, 125] on div "+" at bounding box center [364, 124] width 42 height 10
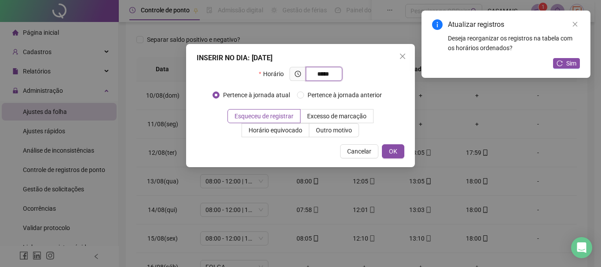
type input "*****"
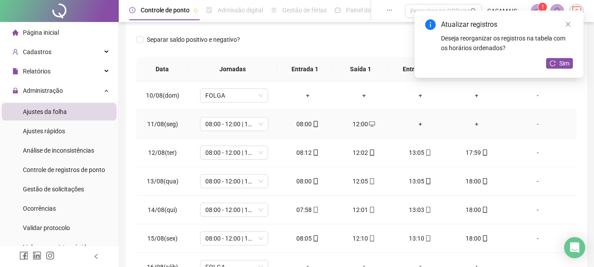
click at [415, 124] on div "+" at bounding box center [420, 124] width 42 height 10
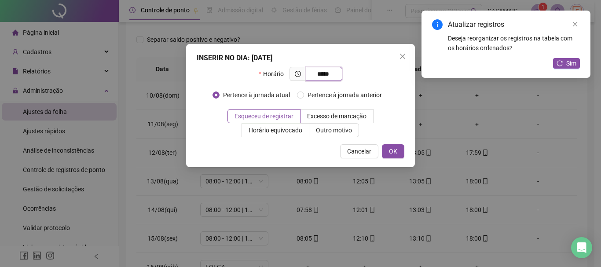
type input "*****"
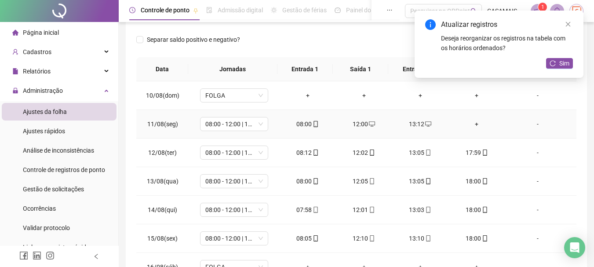
click at [471, 124] on div "+" at bounding box center [477, 124] width 42 height 10
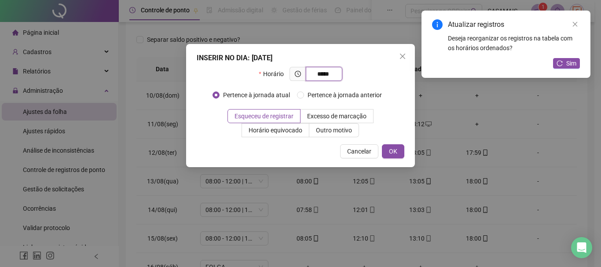
type input "*****"
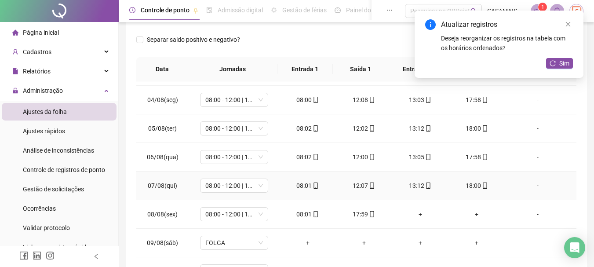
scroll to position [440, 0]
